Goal: Task Accomplishment & Management: Use online tool/utility

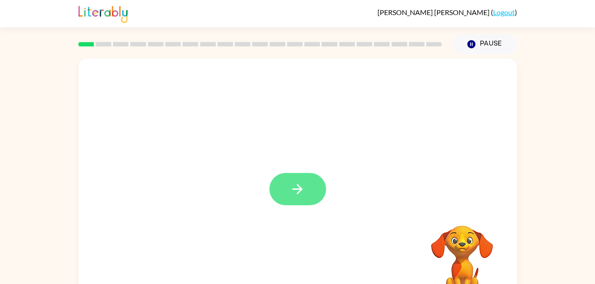
click at [296, 181] on button "button" at bounding box center [297, 189] width 57 height 32
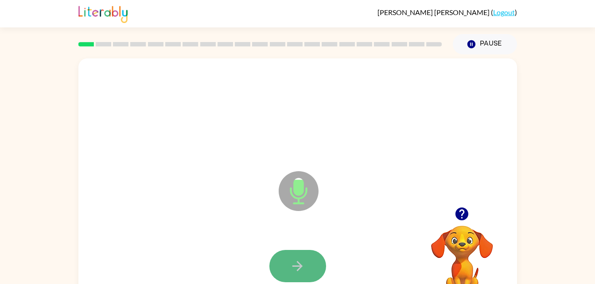
click at [278, 265] on button "button" at bounding box center [297, 266] width 57 height 32
click at [291, 257] on button "button" at bounding box center [297, 266] width 57 height 32
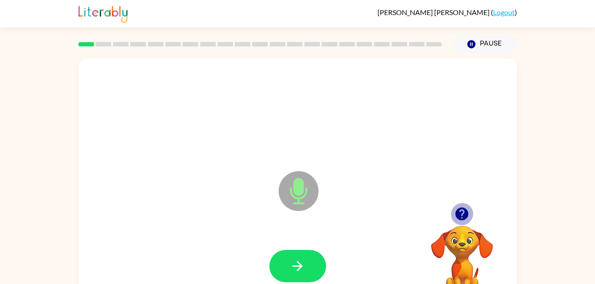
click at [456, 210] on icon "button" at bounding box center [462, 214] width 16 height 16
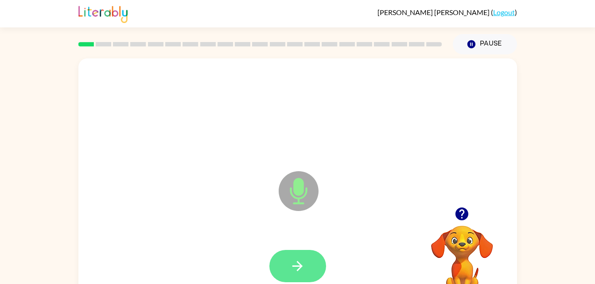
click at [302, 260] on icon "button" at bounding box center [298, 267] width 16 height 16
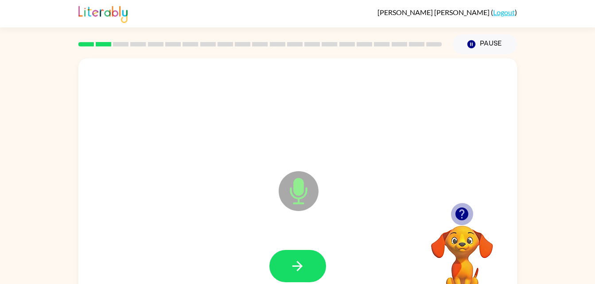
click at [459, 218] on icon "button" at bounding box center [461, 214] width 13 height 13
drag, startPoint x: 303, startPoint y: 252, endPoint x: 290, endPoint y: 249, distance: 12.9
click at [290, 249] on div at bounding box center [297, 266] width 421 height 73
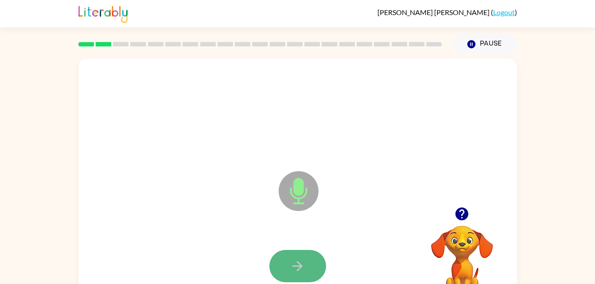
click at [294, 273] on icon "button" at bounding box center [298, 267] width 16 height 16
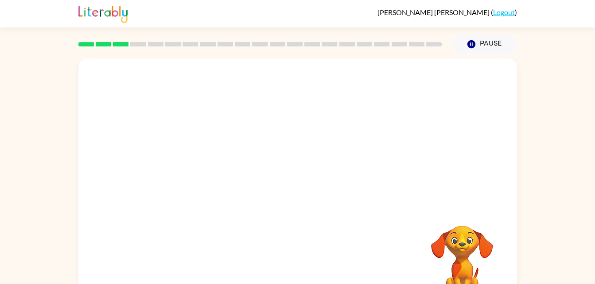
click at [301, 261] on div at bounding box center [297, 266] width 421 height 73
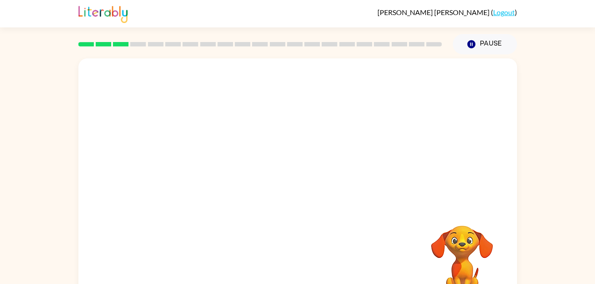
click at [301, 261] on div at bounding box center [297, 266] width 421 height 73
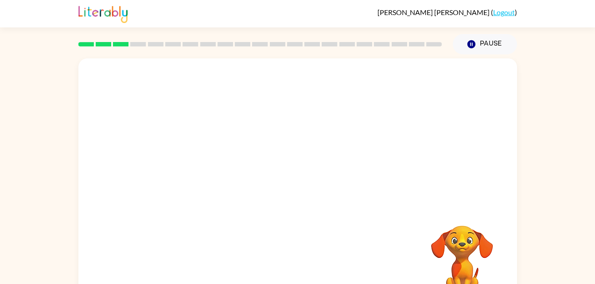
click at [301, 261] on div at bounding box center [297, 266] width 421 height 73
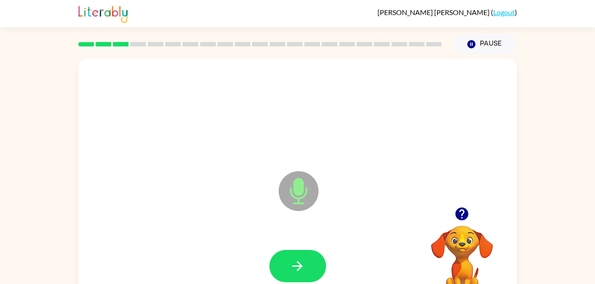
click at [301, 261] on icon "button" at bounding box center [298, 267] width 16 height 16
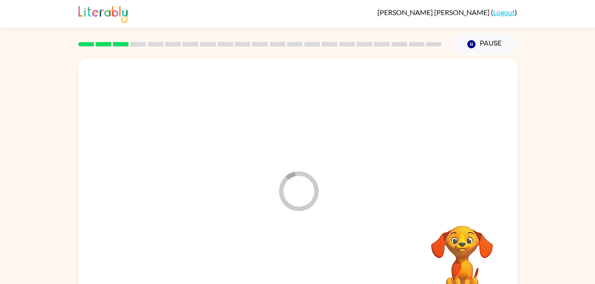
click at [301, 261] on div at bounding box center [297, 266] width 421 height 73
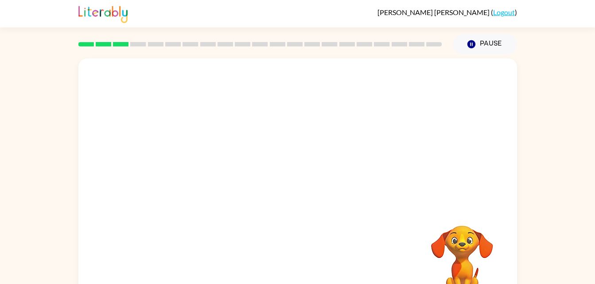
click at [301, 261] on div at bounding box center [297, 266] width 421 height 73
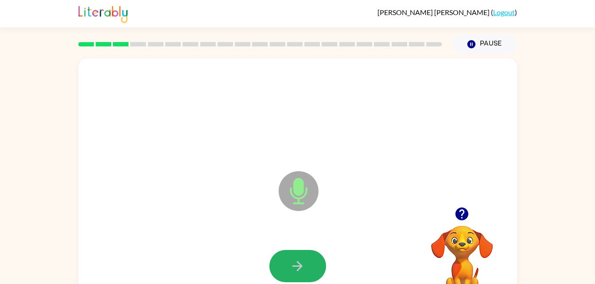
click at [301, 261] on icon "button" at bounding box center [298, 267] width 16 height 16
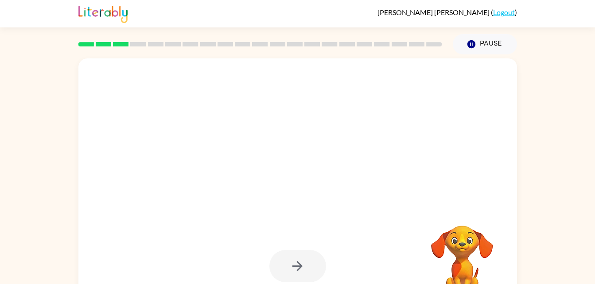
drag, startPoint x: 300, startPoint y: 261, endPoint x: 477, endPoint y: 201, distance: 186.9
click at [477, 201] on div at bounding box center [297, 184] width 439 height 253
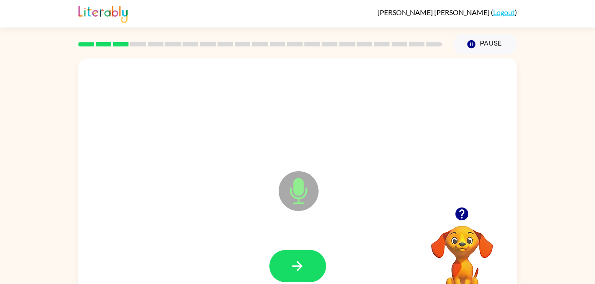
click at [463, 210] on icon "button" at bounding box center [461, 214] width 13 height 13
click at [298, 262] on icon "button" at bounding box center [297, 266] width 10 height 10
click at [466, 210] on icon "button" at bounding box center [461, 214] width 13 height 13
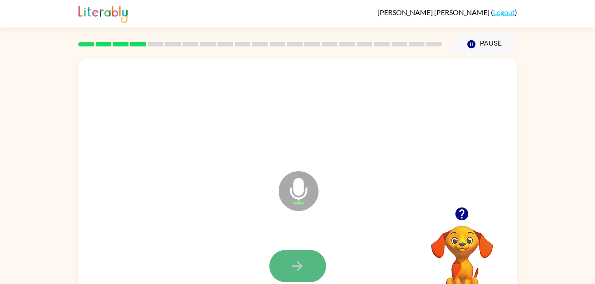
click at [287, 263] on button "button" at bounding box center [297, 266] width 57 height 32
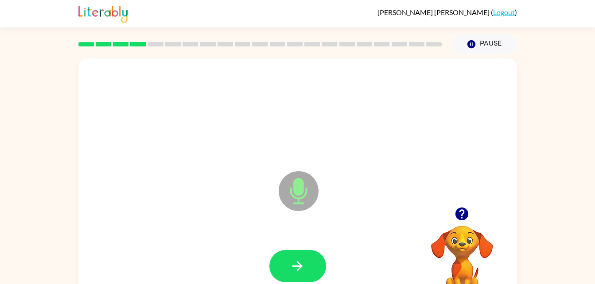
click at [293, 201] on icon at bounding box center [299, 191] width 40 height 40
click at [461, 216] on icon "button" at bounding box center [461, 214] width 13 height 13
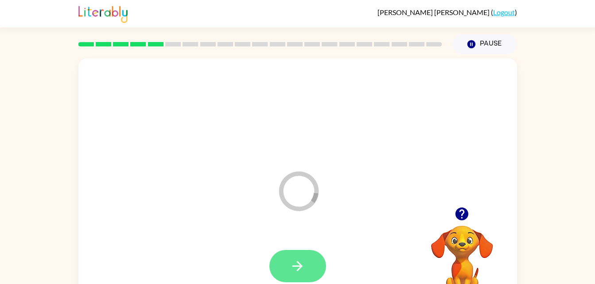
click at [300, 268] on icon "button" at bounding box center [297, 266] width 10 height 10
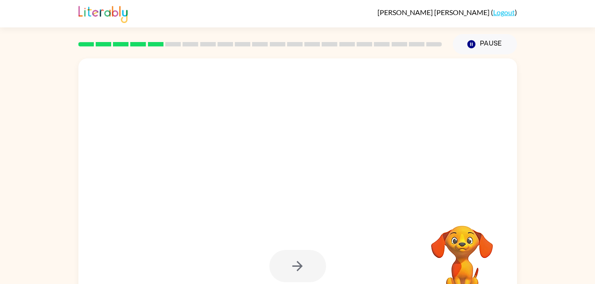
click at [295, 259] on div at bounding box center [297, 266] width 57 height 32
click at [467, 39] on button "Pause Pause" at bounding box center [485, 44] width 64 height 20
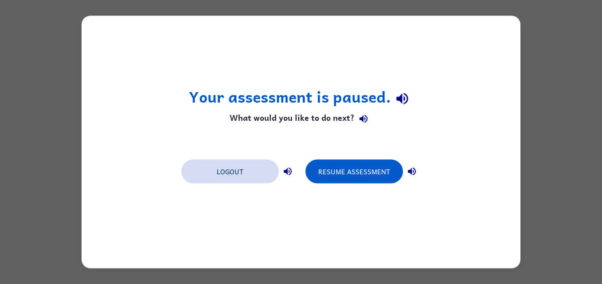
click at [236, 169] on button "Logout" at bounding box center [229, 172] width 97 height 24
